Goal: Task Accomplishment & Management: Use online tool/utility

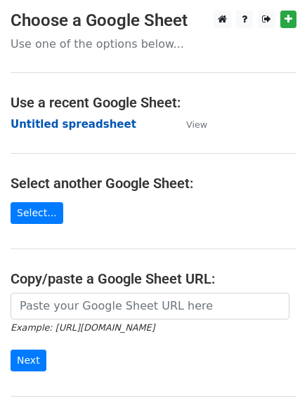
click at [77, 129] on strong "Untitled spreadsheet" at bounding box center [74, 124] width 126 height 13
click at [98, 117] on td "Untitled spreadsheet" at bounding box center [92, 125] width 162 height 16
click at [98, 118] on strong "Untitled spreadsheet" at bounding box center [74, 124] width 126 height 13
click at [100, 123] on strong "Untitled spreadsheet" at bounding box center [74, 124] width 126 height 13
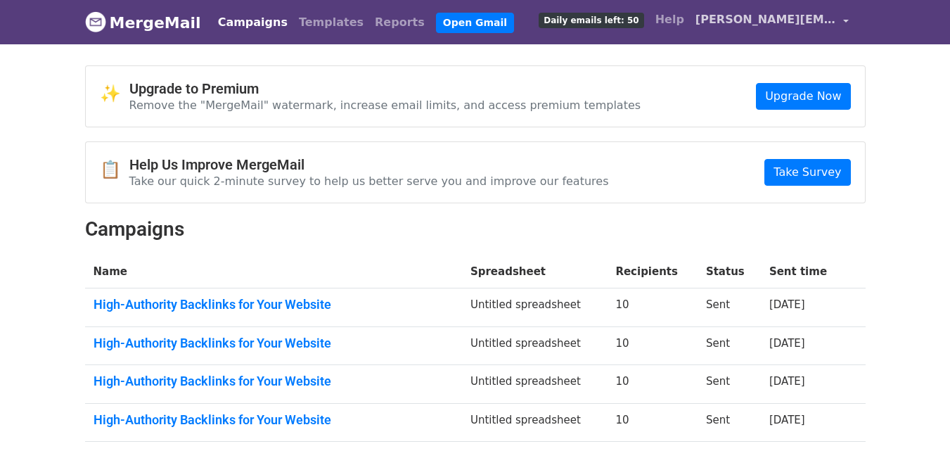
click at [814, 16] on span "mason.guestposts@gmail.com" at bounding box center [765, 19] width 141 height 17
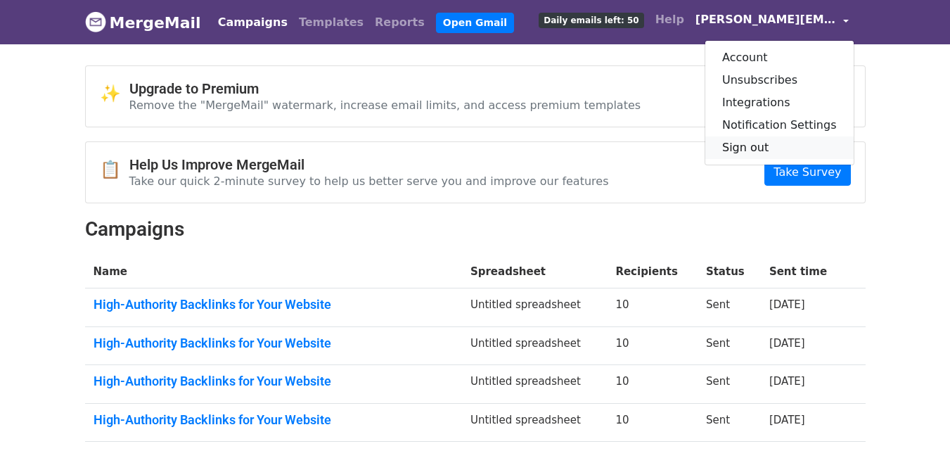
click at [776, 147] on link "Sign out" at bounding box center [779, 147] width 148 height 22
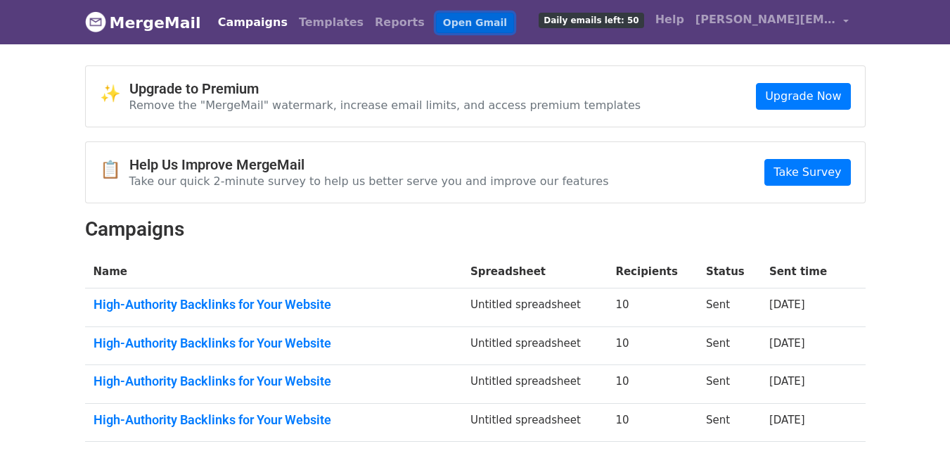
click at [445, 25] on link "Open Gmail" at bounding box center [475, 23] width 78 height 20
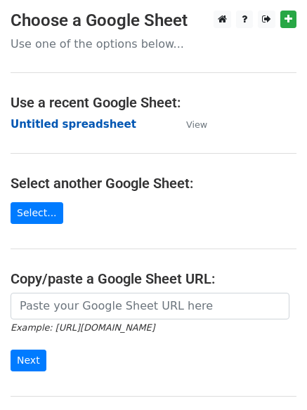
click at [89, 121] on strong "Untitled spreadsheet" at bounding box center [74, 124] width 126 height 13
click at [88, 121] on strong "Untitled spreadsheet" at bounding box center [74, 124] width 126 height 13
click at [238, 117] on main "Choose a Google Sheet Use one of the options below... Use a recent Google Sheet…" at bounding box center [153, 229] width 307 height 436
click at [92, 129] on strong "Untitled spreadsheet" at bounding box center [74, 124] width 126 height 13
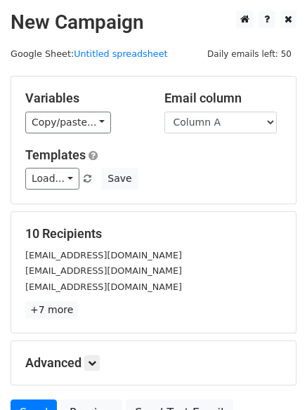
scroll to position [136, 0]
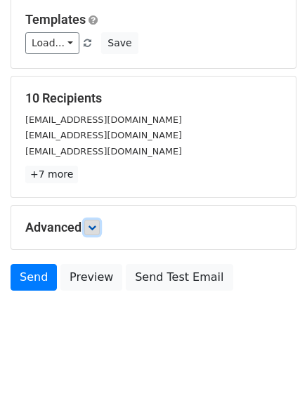
click at [95, 231] on icon at bounding box center [92, 228] width 8 height 8
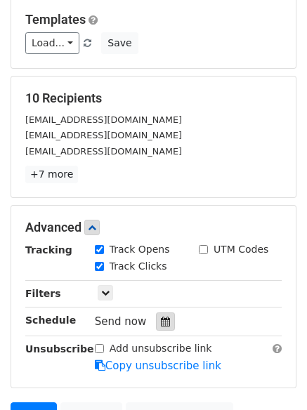
click at [161, 322] on icon at bounding box center [165, 322] width 9 height 10
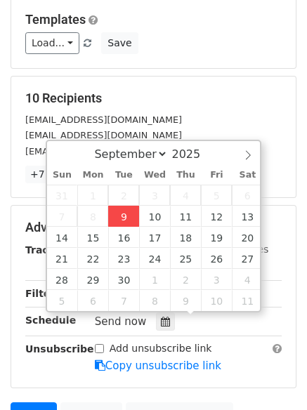
type input "2025-09-09 12:15"
type input "15"
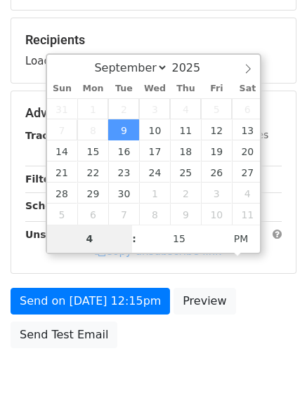
scroll to position [251, 0]
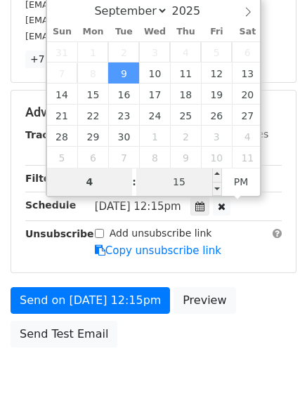
type input "4"
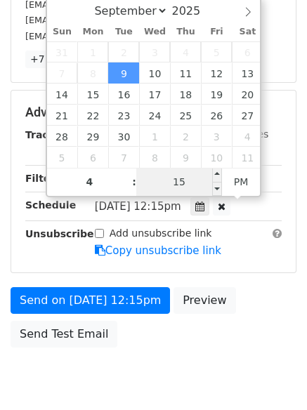
type input "2025-09-09 16:15"
type input "04"
click at [188, 184] on input "15" at bounding box center [179, 182] width 86 height 28
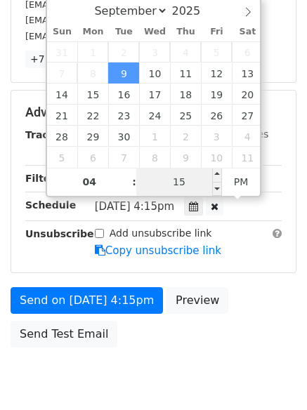
type input "0"
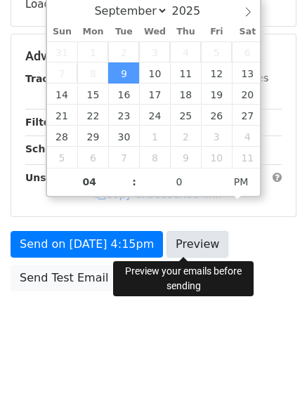
type input "2025-09-09 16:00"
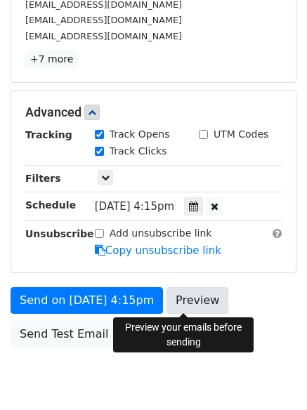
click at [190, 295] on link "Preview" at bounding box center [198, 300] width 62 height 27
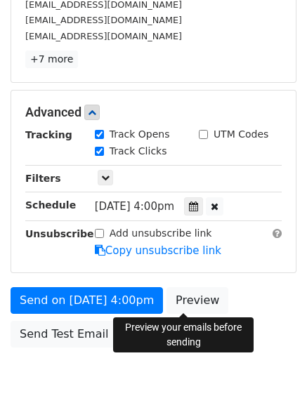
click at [131, 367] on body "New Campaign Daily emails left: 50 Google Sheet: Untitled spreadsheet Variables…" at bounding box center [153, 86] width 307 height 652
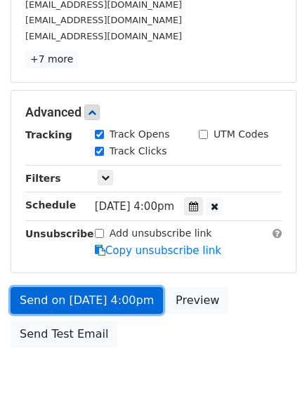
click at [123, 308] on link "Send on Sep 9 at 4:00pm" at bounding box center [87, 300] width 153 height 27
click at [116, 290] on link "Send on Sep 9 at 4:00pm" at bounding box center [87, 300] width 153 height 27
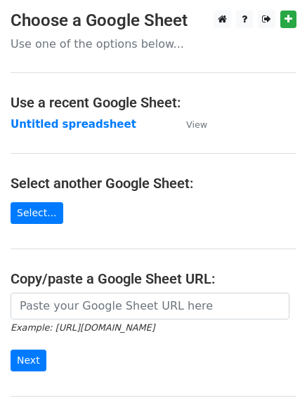
click at [80, 131] on td "Untitled spreadsheet" at bounding box center [92, 125] width 162 height 16
click at [109, 124] on strong "Untitled spreadsheet" at bounding box center [74, 124] width 126 height 13
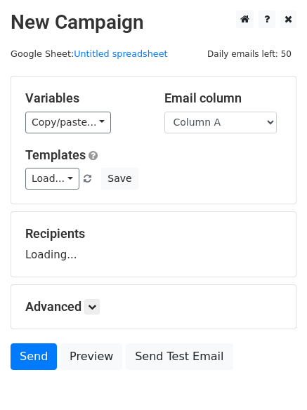
select select "Column B"
click at [164, 112] on select "Column A Column B Column C Column D" at bounding box center [220, 123] width 112 height 22
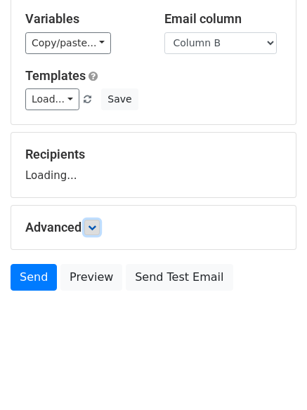
click at [93, 227] on icon at bounding box center [92, 228] width 8 height 8
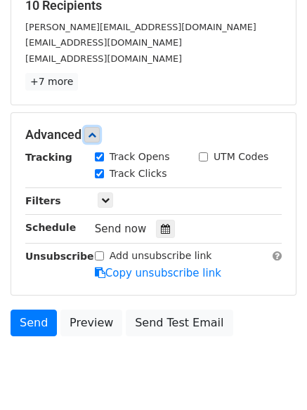
scroll to position [232, 0]
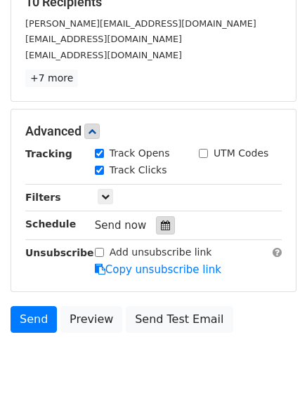
click at [156, 231] on div at bounding box center [165, 225] width 19 height 18
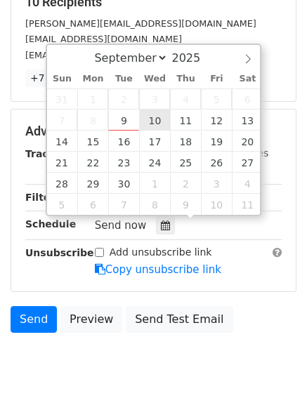
type input "2025-09-10 12:00"
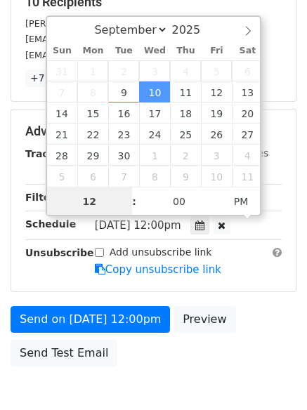
scroll to position [1, 0]
type input "5"
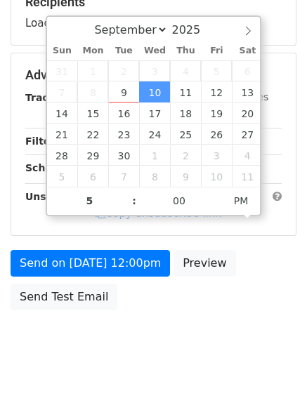
type input "2025-09-10 17:00"
click at [146, 343] on body "New Campaign Daily emails left: 50 Google Sheet: Untitled spreadsheet Variables…" at bounding box center [153, 76] width 307 height 595
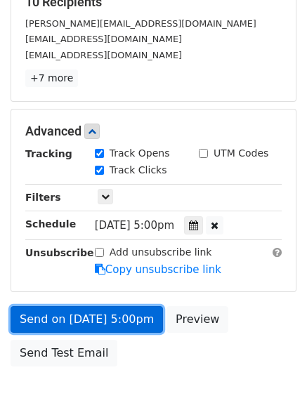
click at [116, 319] on link "Send on Sep 10 at 5:00pm" at bounding box center [87, 319] width 153 height 27
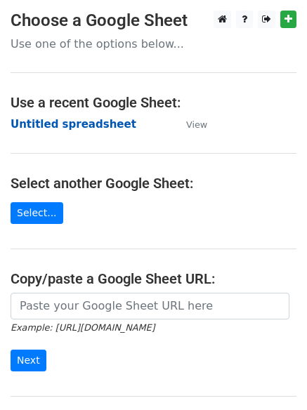
click at [93, 127] on strong "Untitled spreadsheet" at bounding box center [74, 124] width 126 height 13
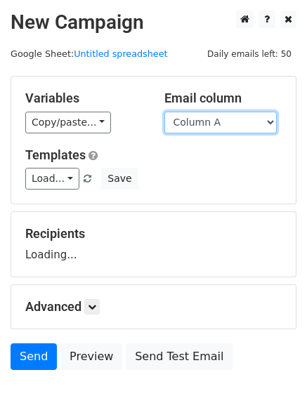
drag, startPoint x: 0, startPoint y: 0, endPoint x: 235, endPoint y: 130, distance: 268.4
click at [235, 130] on select "Column A Column B Column C Column D" at bounding box center [220, 123] width 112 height 22
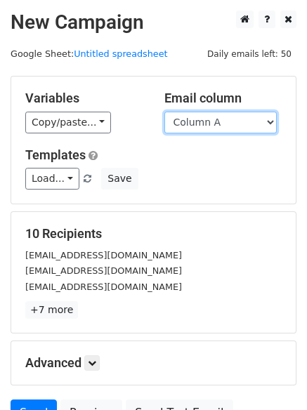
click at [233, 125] on select "Column A Column B Column C Column D" at bounding box center [220, 123] width 112 height 22
select select "Column C"
click at [164, 112] on select "Column A Column B Column C Column D" at bounding box center [220, 123] width 112 height 22
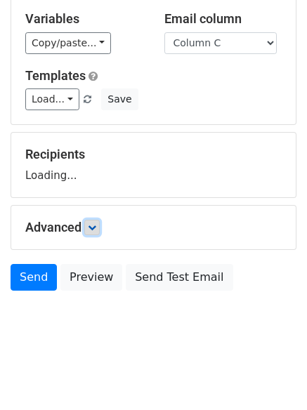
click at [91, 226] on icon at bounding box center [92, 228] width 8 height 8
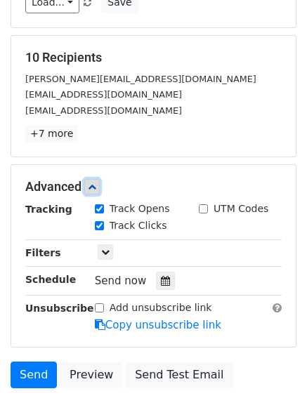
scroll to position [179, 0]
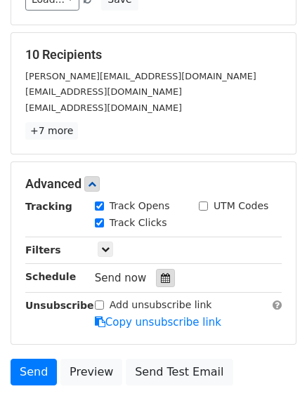
click at [164, 271] on div at bounding box center [165, 278] width 19 height 18
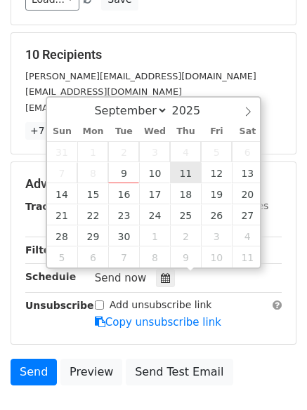
type input "2025-09-11 12:00"
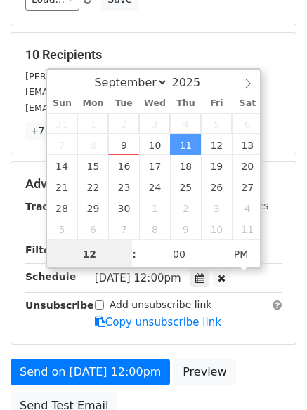
scroll to position [1, 0]
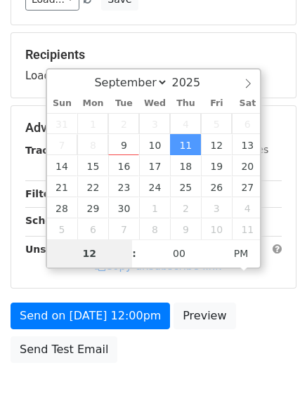
type input "6"
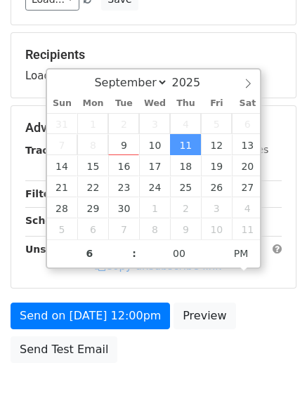
type input "2025-09-11 18:00"
click at [167, 354] on form "Variables Copy/paste... {{Column A}} {{Column B}} {{Column C}} {{Column D}} Ema…" at bounding box center [154, 134] width 286 height 474
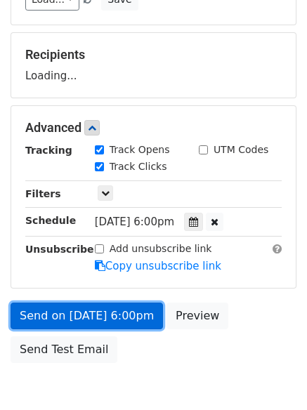
click at [116, 314] on link "Send on Sep 11 at 6:00pm" at bounding box center [87, 316] width 153 height 27
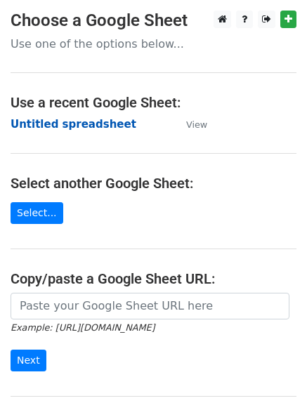
click at [93, 118] on strong "Untitled spreadsheet" at bounding box center [74, 124] width 126 height 13
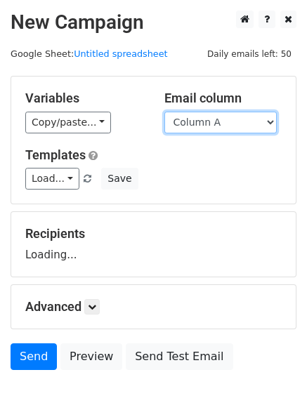
drag, startPoint x: 224, startPoint y: 122, endPoint x: 222, endPoint y: 131, distance: 9.4
click at [224, 122] on select "Column A Column B Column C Column D" at bounding box center [220, 123] width 112 height 22
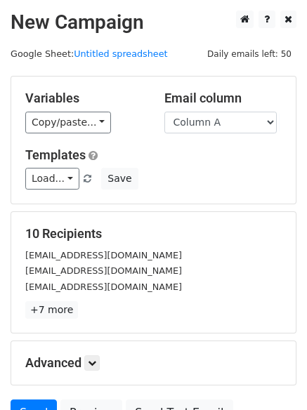
click at [208, 195] on div "Variables Copy/paste... {{Column A}} {{Column B}} {{Column C}} {{Column D}} Ema…" at bounding box center [153, 140] width 285 height 127
drag, startPoint x: 223, startPoint y: 123, endPoint x: 222, endPoint y: 133, distance: 9.9
click at [223, 123] on select "Column A Column B Column C Column D" at bounding box center [220, 123] width 112 height 22
select select "Column D"
click at [164, 112] on select "Column A Column B Column C Column D" at bounding box center [220, 123] width 112 height 22
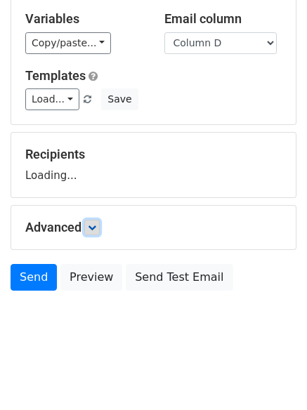
click at [100, 228] on link at bounding box center [91, 227] width 15 height 15
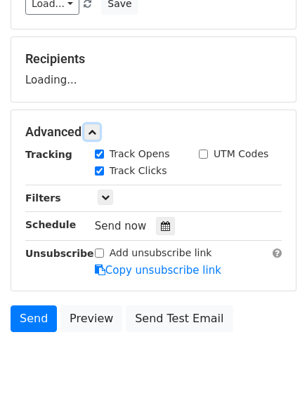
scroll to position [179, 0]
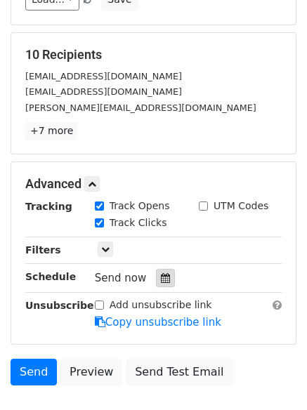
click at [161, 278] on icon at bounding box center [165, 278] width 9 height 10
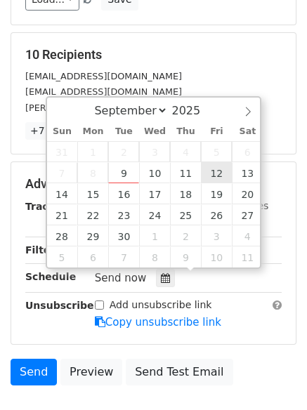
type input "[DATE] 12:00"
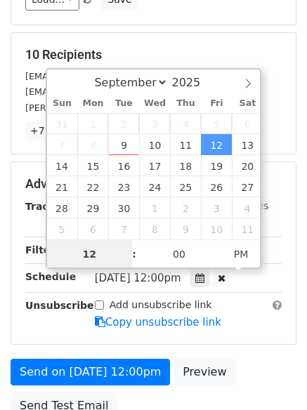
scroll to position [1, 0]
type input "7"
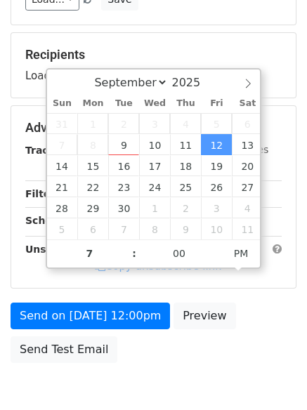
type input "[DATE] 19:00"
click at [182, 352] on div "Send on [DATE] 12:00pm Preview Send Test Email" at bounding box center [153, 336] width 307 height 67
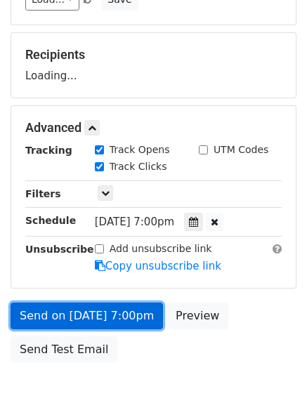
click at [117, 323] on link "Send on [DATE] 7:00pm" at bounding box center [87, 316] width 153 height 27
